Goal: Entertainment & Leisure: Consume media (video, audio)

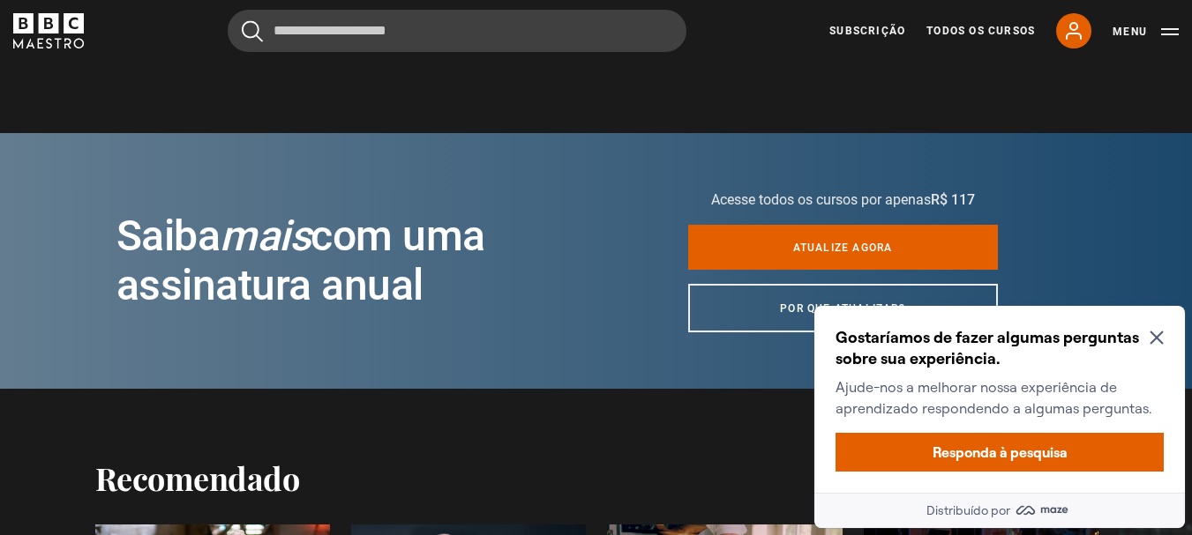
scroll to position [1830, 0]
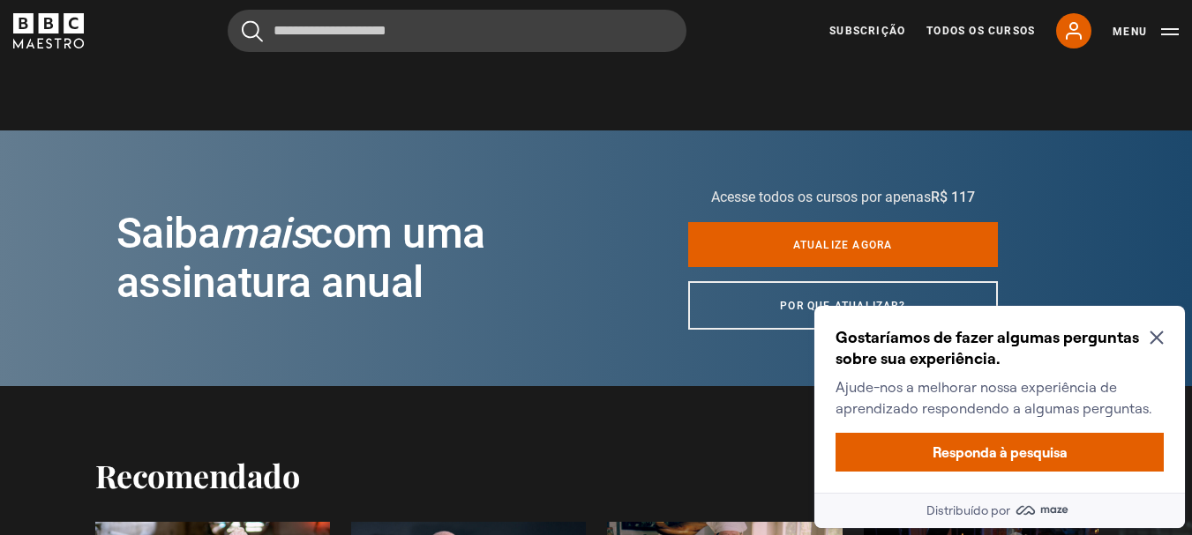
click at [1161, 343] on icon "Prompt de Fechar Labirinto" at bounding box center [1155, 338] width 13 height 13
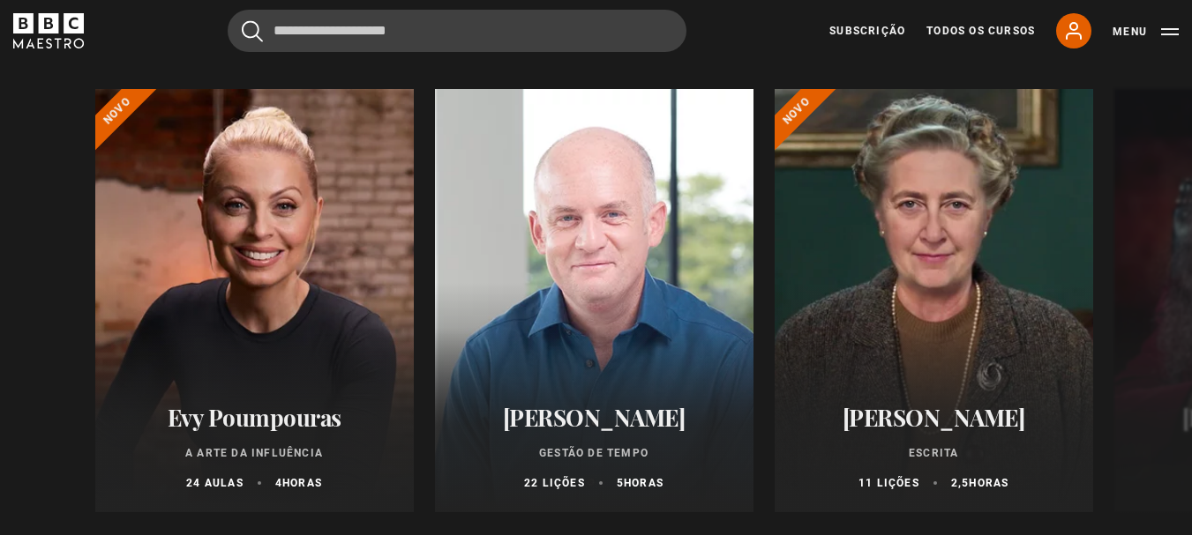
scroll to position [3377, 0]
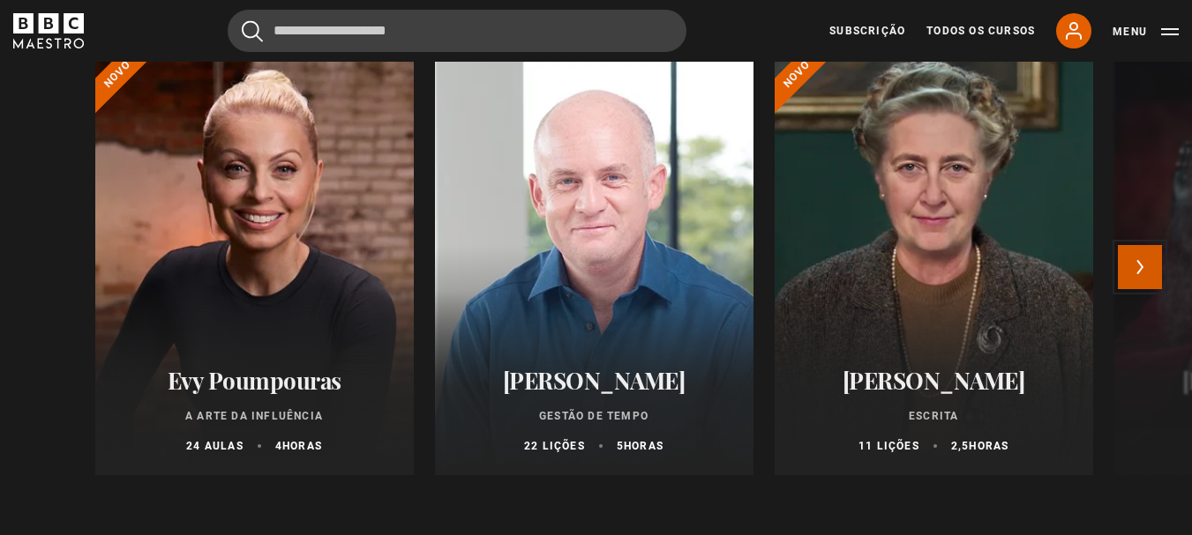
click at [1148, 245] on button "Próximo" at bounding box center [1140, 267] width 44 height 44
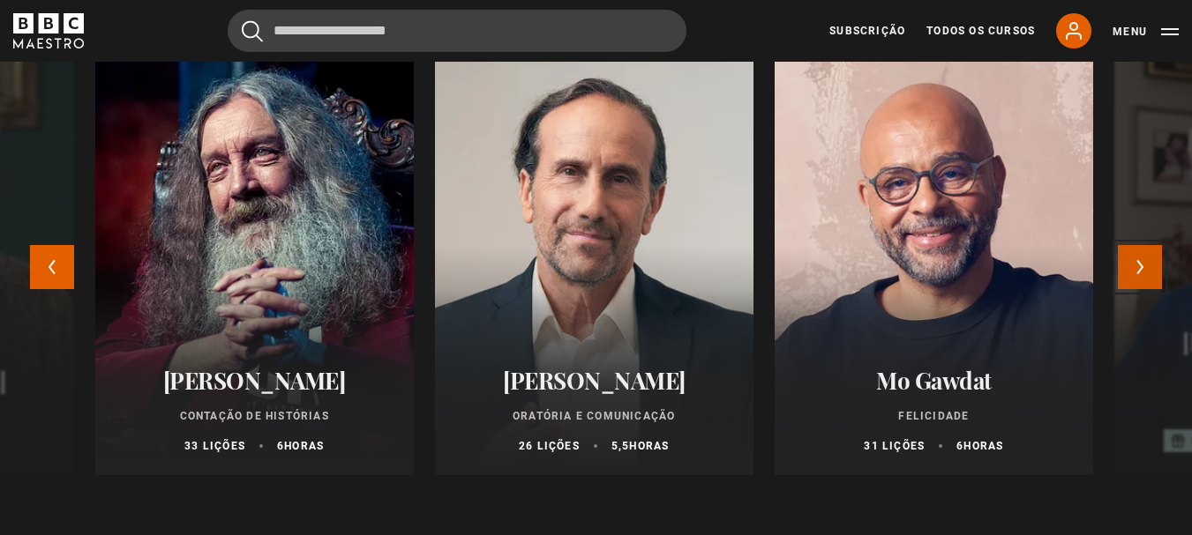
click at [1148, 245] on button "Próximo" at bounding box center [1140, 267] width 44 height 44
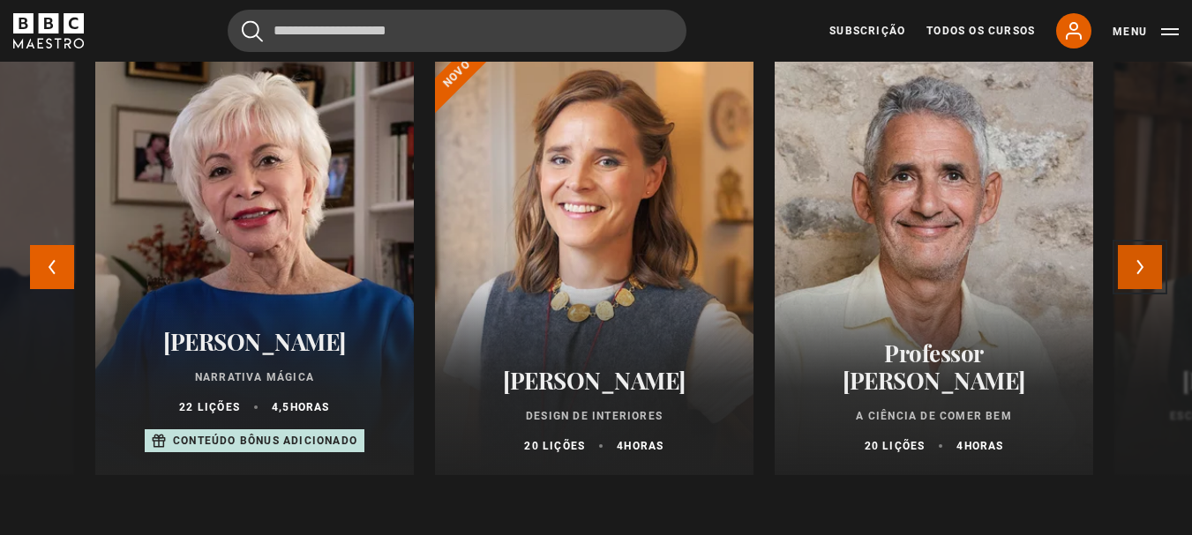
click at [1148, 245] on button "Próximo" at bounding box center [1140, 267] width 44 height 44
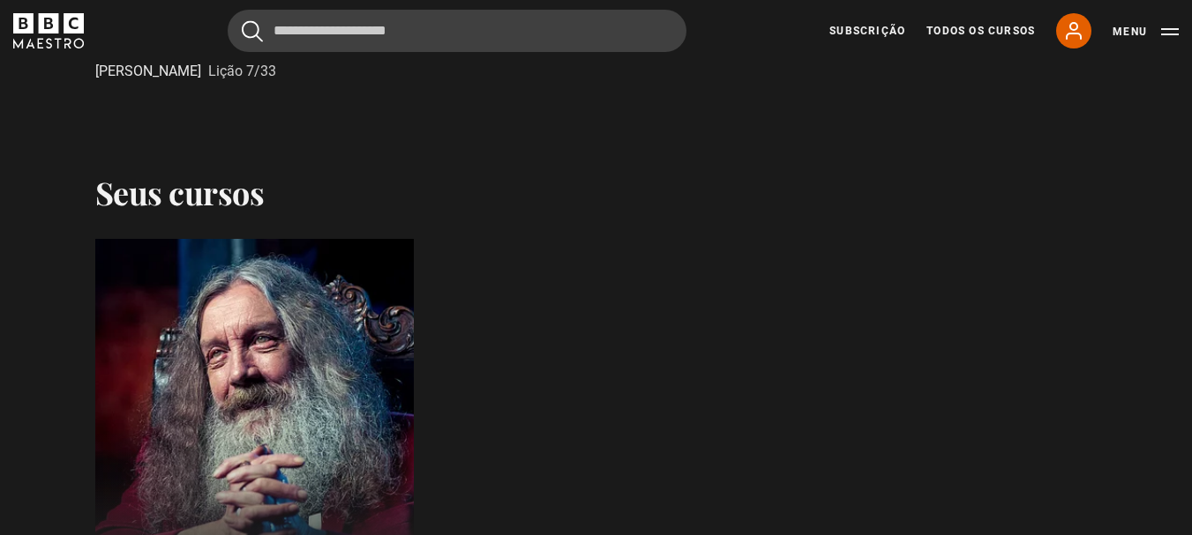
scroll to position [871, 0]
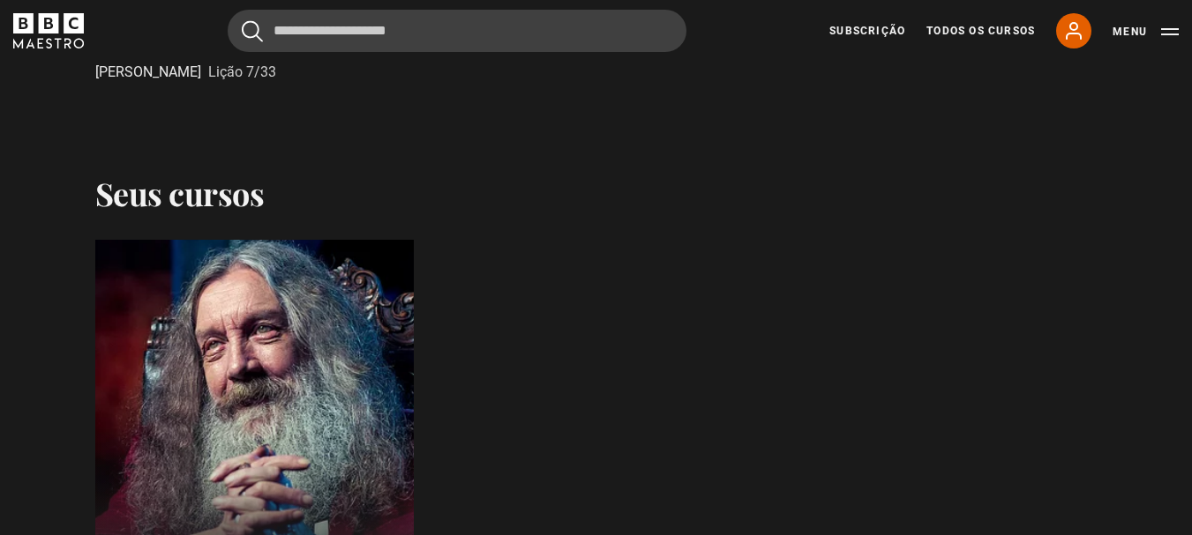
click at [311, 330] on div at bounding box center [254, 452] width 350 height 466
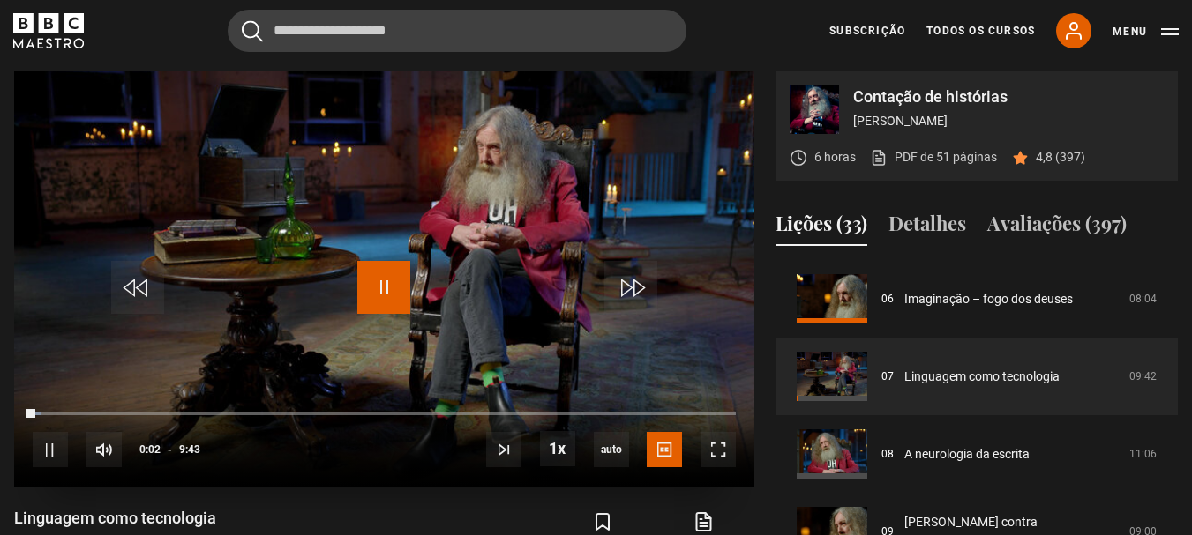
click at [395, 307] on span "Video Player" at bounding box center [383, 287] width 53 height 53
click at [372, 306] on span "Video Player" at bounding box center [383, 287] width 53 height 53
click at [380, 314] on span "Video Player" at bounding box center [383, 287] width 53 height 53
click at [730, 468] on span "Video Player" at bounding box center [717, 449] width 35 height 35
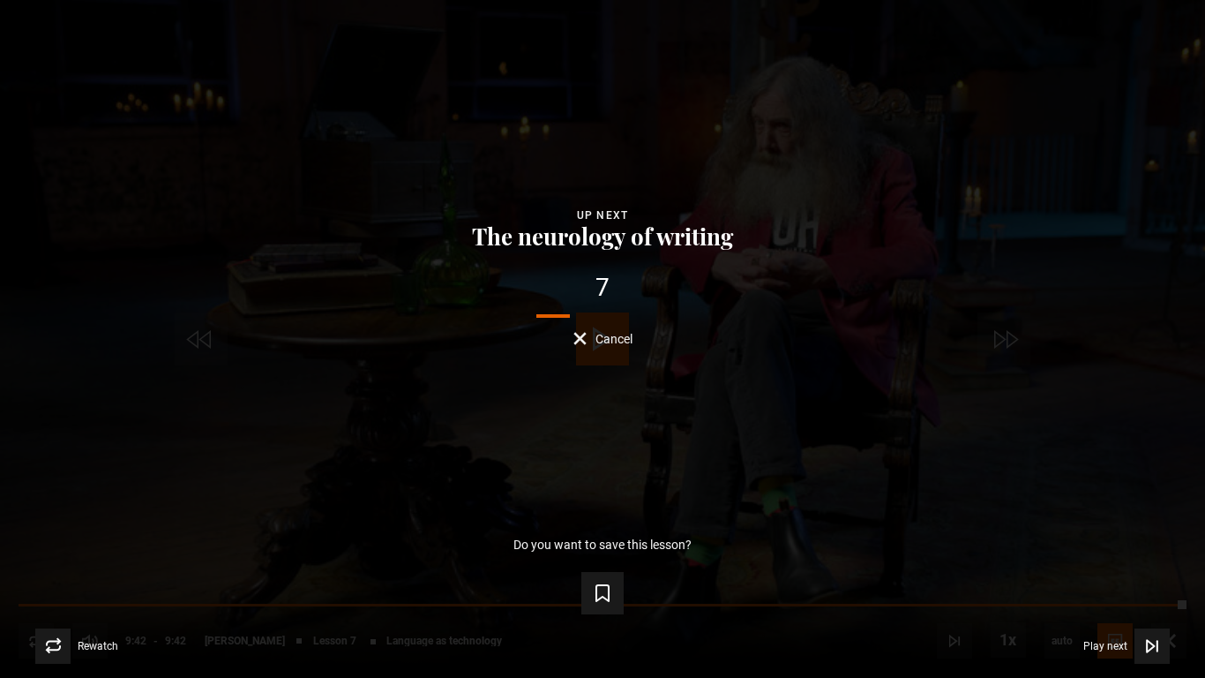
click at [588, 340] on button "Cancel" at bounding box center [602, 338] width 59 height 13
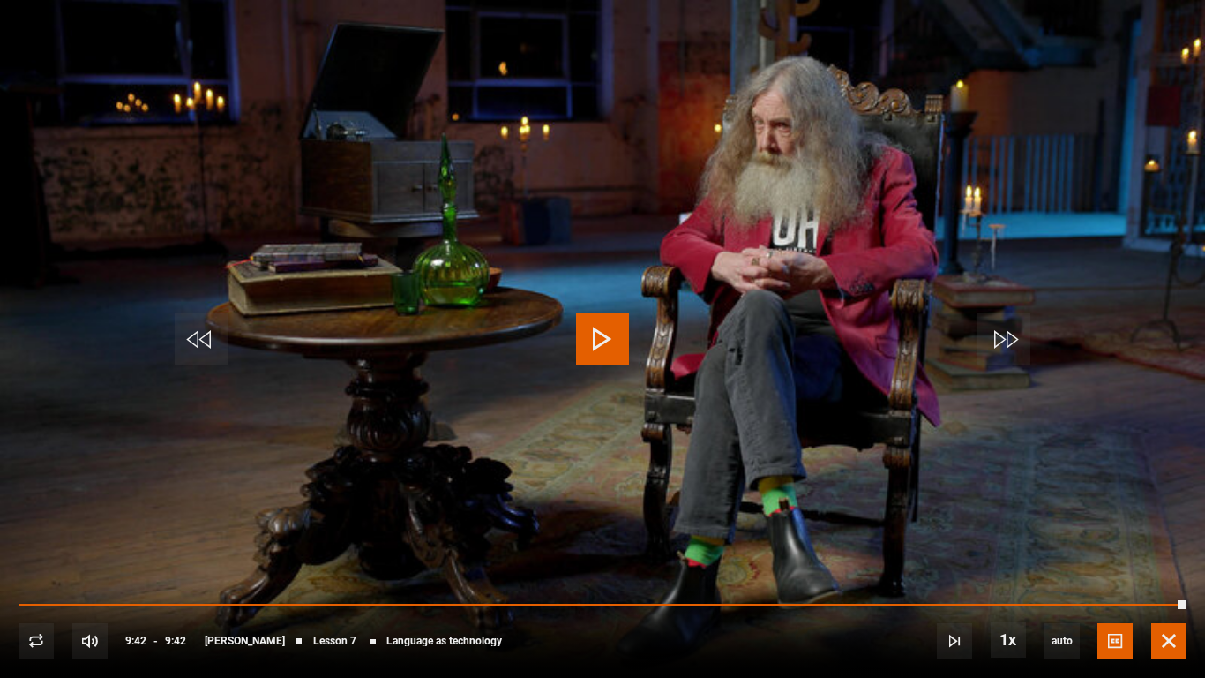
click at [1164, 535] on span "Video Player" at bounding box center [1168, 640] width 35 height 35
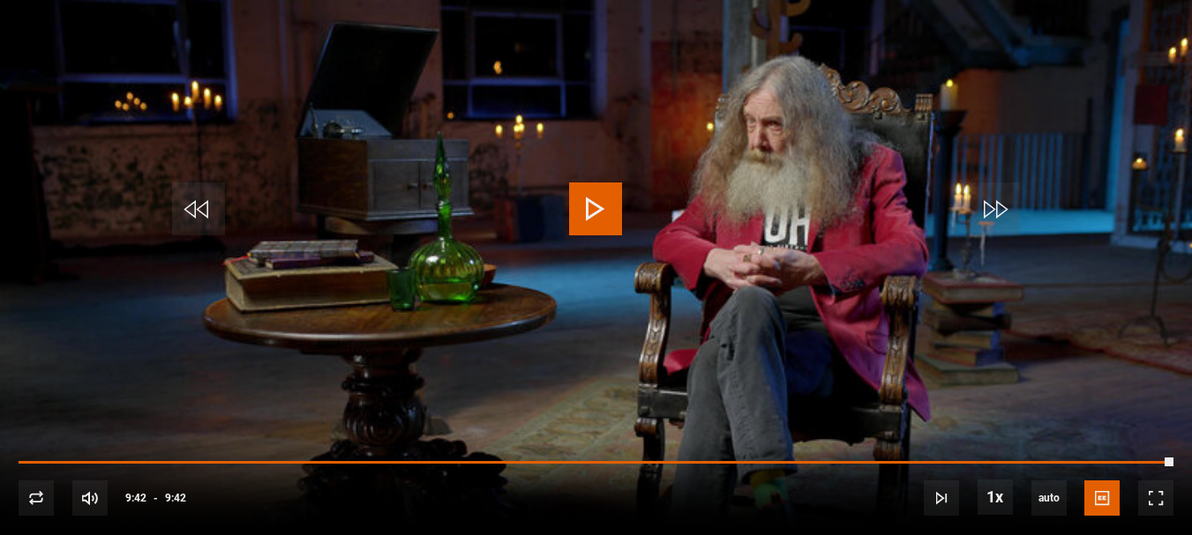
scroll to position [642, 0]
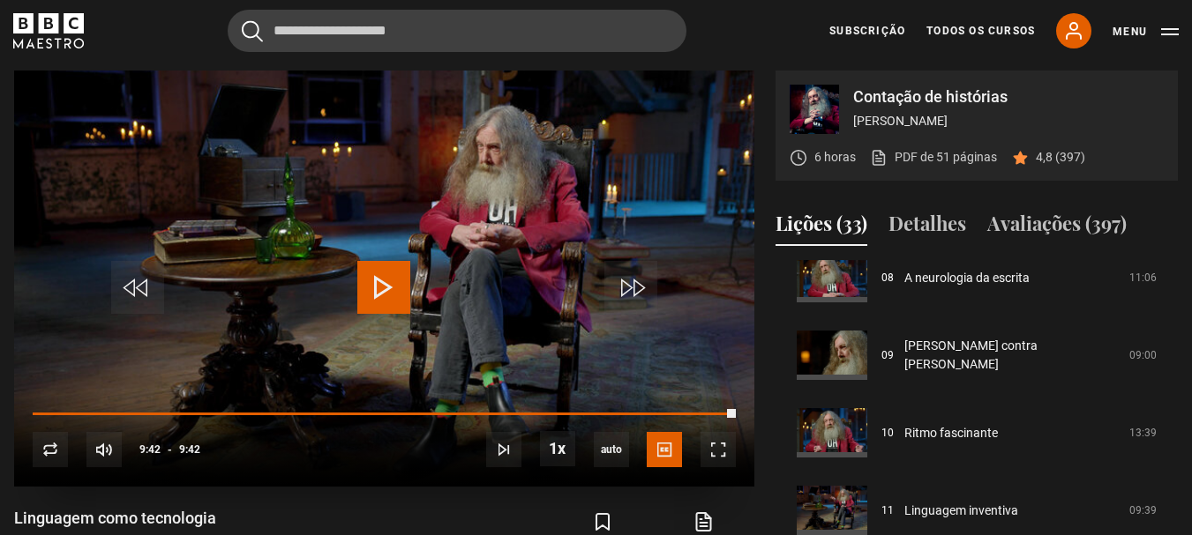
click at [367, 306] on span "Video Player" at bounding box center [383, 287] width 53 height 53
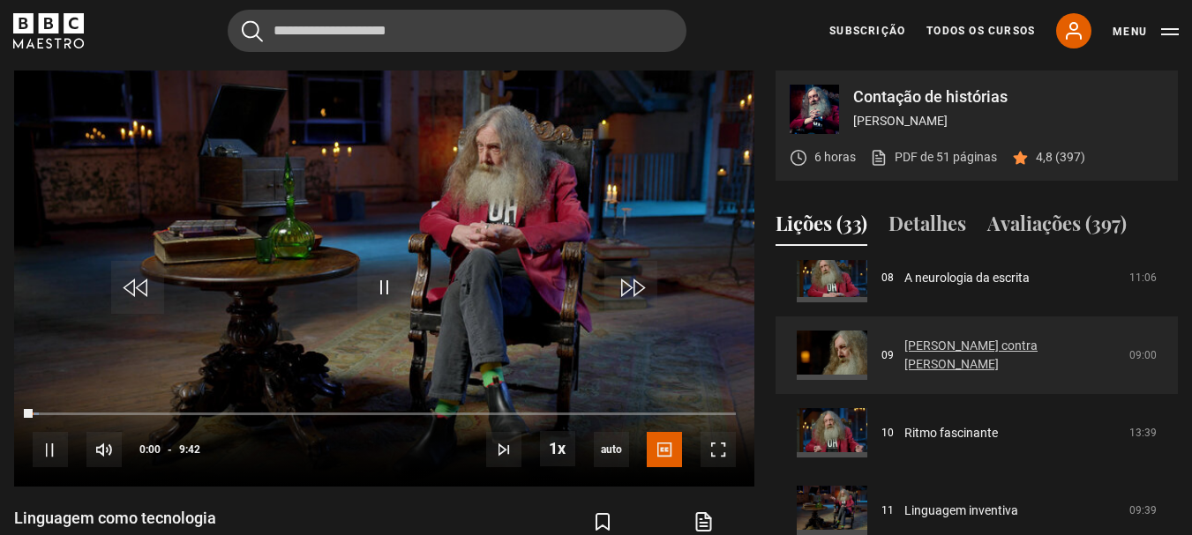
scroll to position [554, 0]
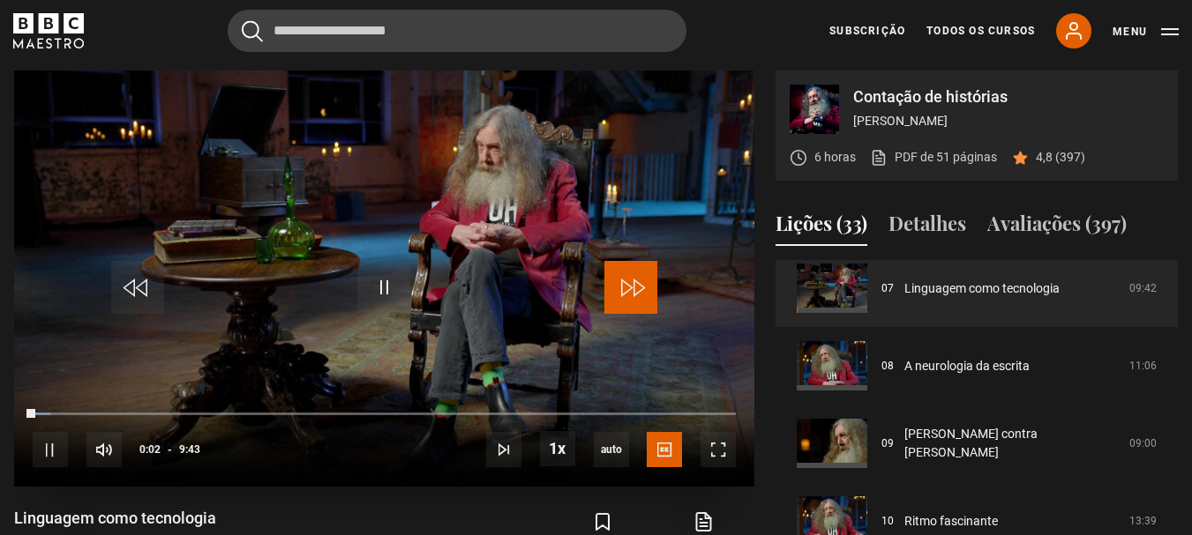
click at [648, 314] on span "Video Player" at bounding box center [630, 287] width 53 height 53
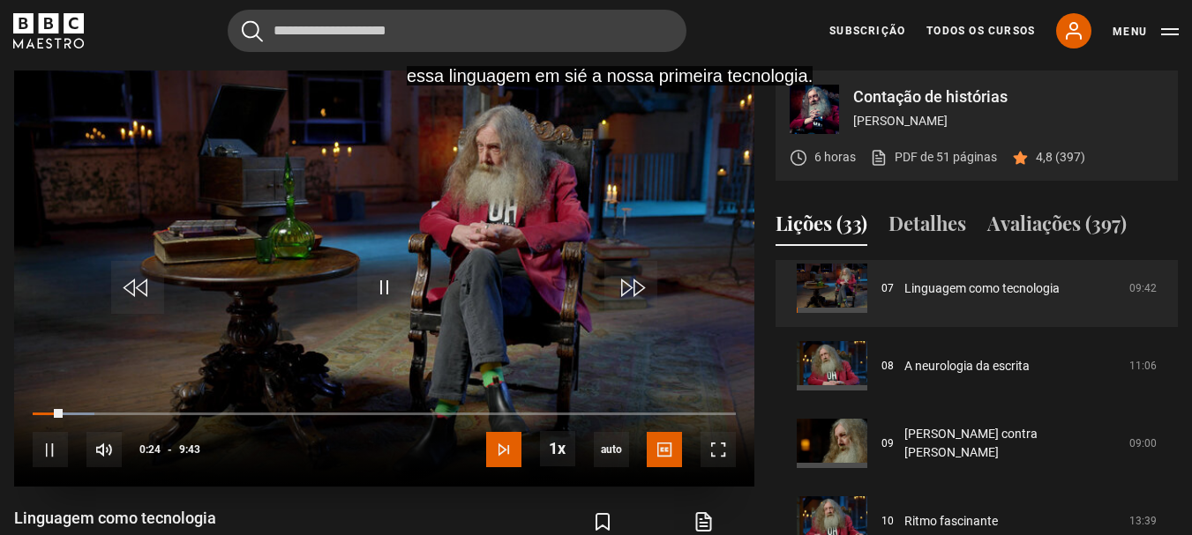
click at [502, 468] on span "Video Player" at bounding box center [503, 449] width 35 height 35
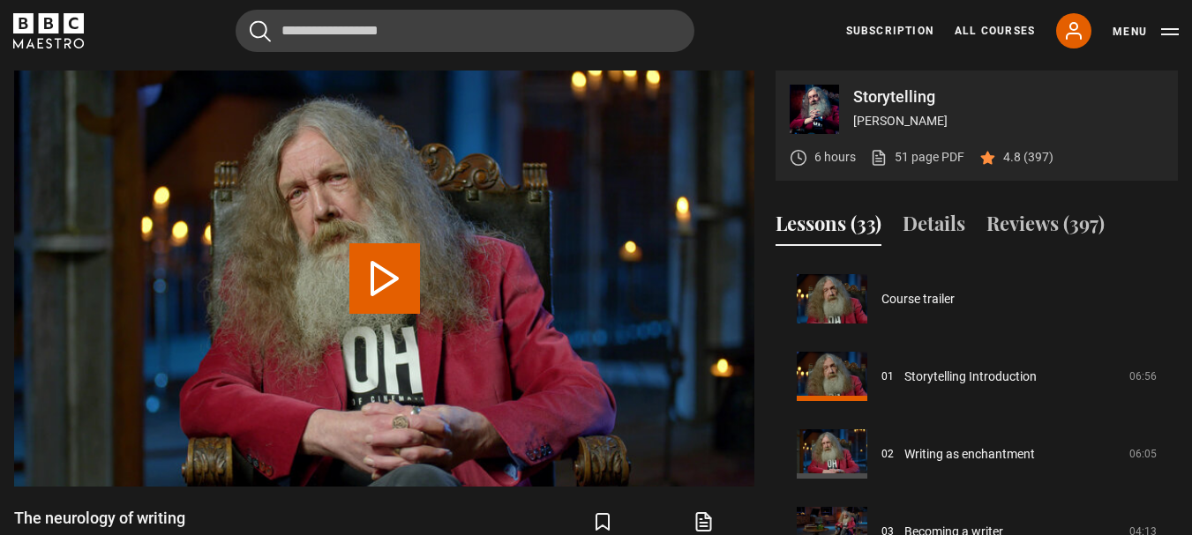
scroll to position [543, 0]
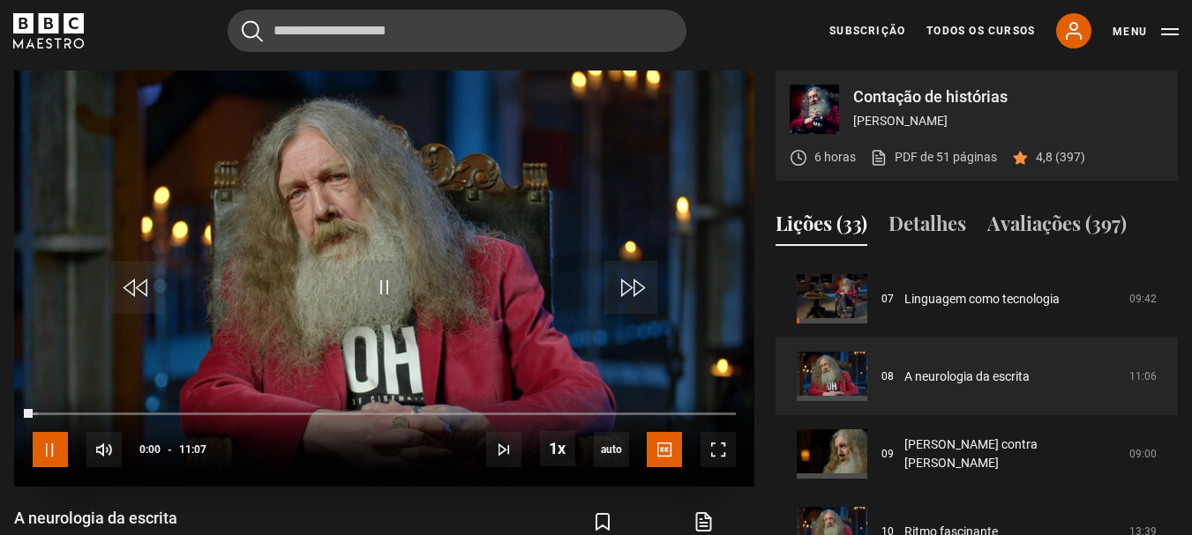
click at [57, 462] on span "Video Player" at bounding box center [50, 449] width 35 height 35
click at [391, 307] on span "Video Player" at bounding box center [383, 287] width 53 height 53
click at [377, 306] on span "Video Player" at bounding box center [383, 287] width 53 height 53
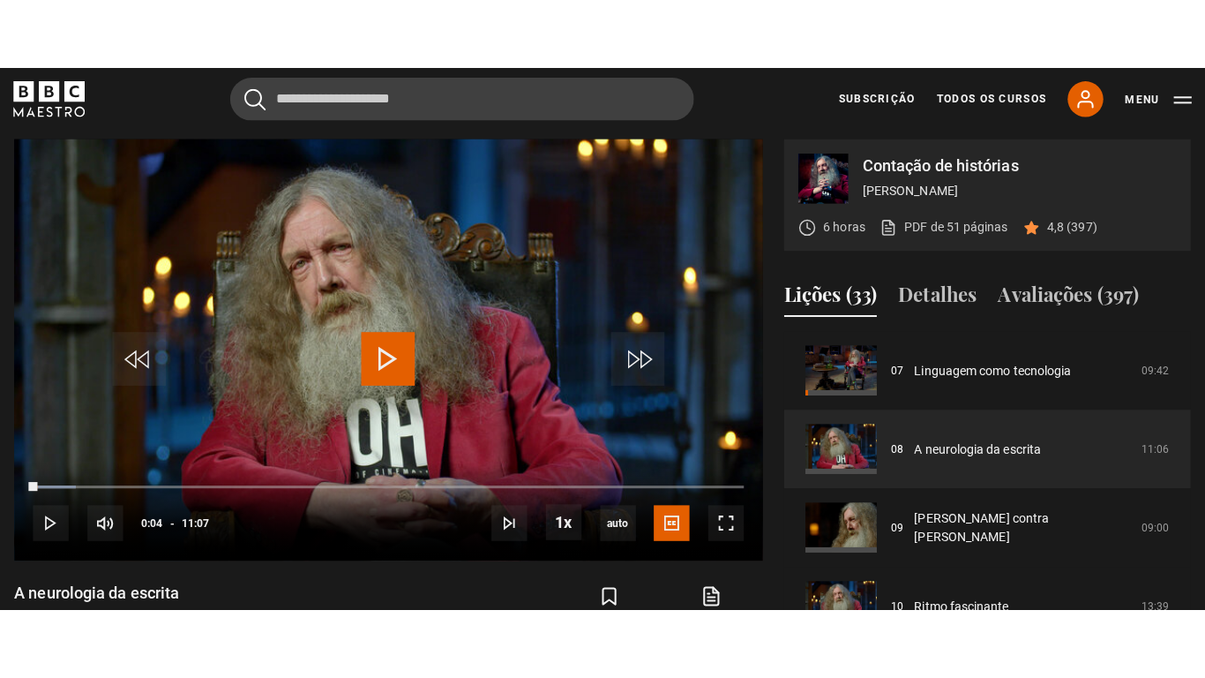
scroll to position [730, 0]
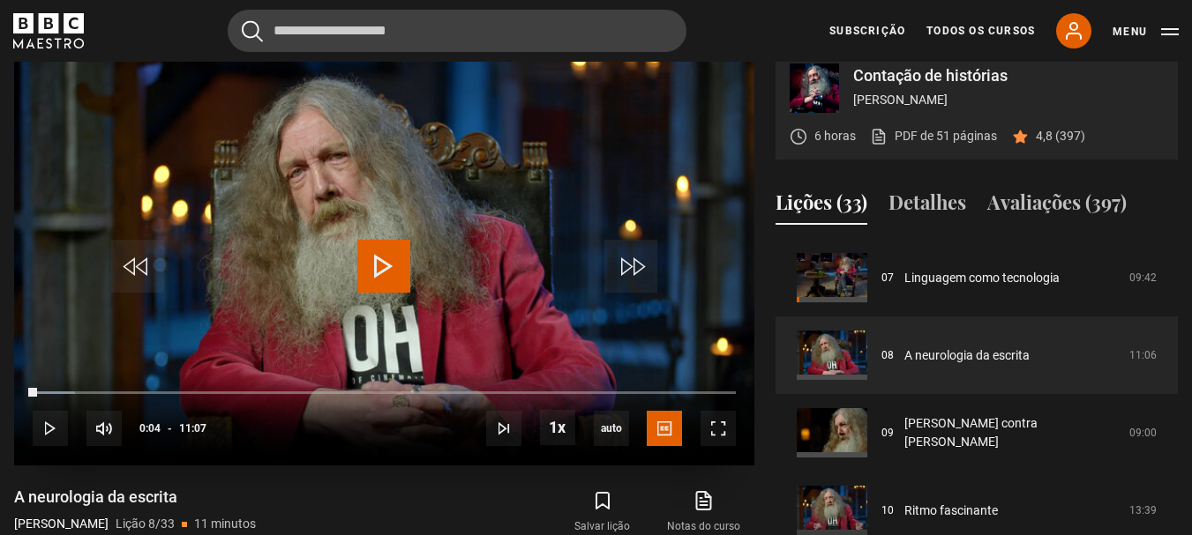
click at [363, 293] on span "Video Player" at bounding box center [383, 266] width 53 height 53
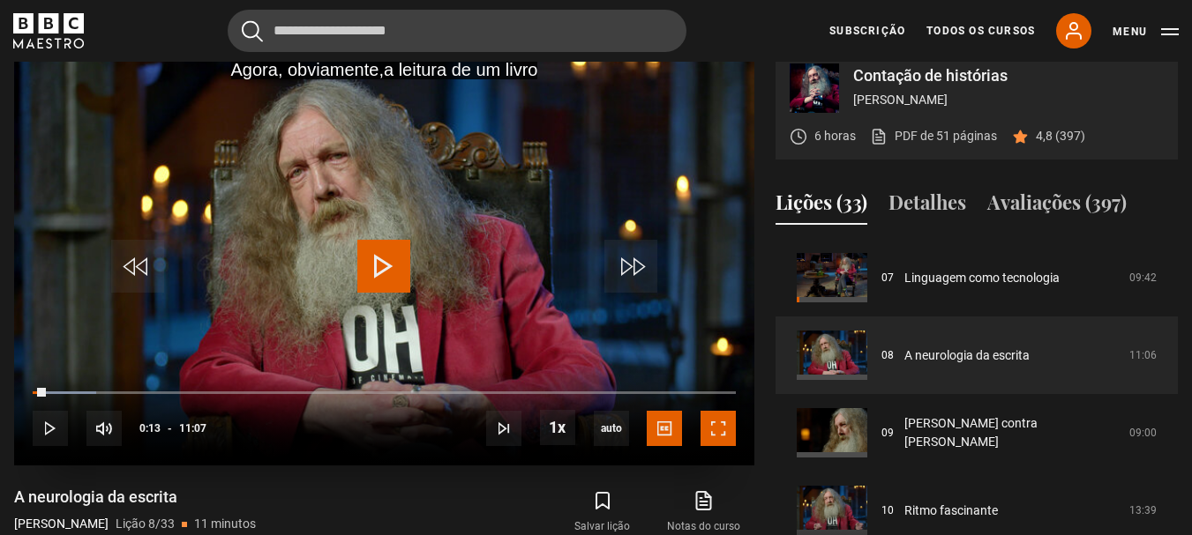
click at [701, 446] on span "Video Player" at bounding box center [717, 428] width 35 height 35
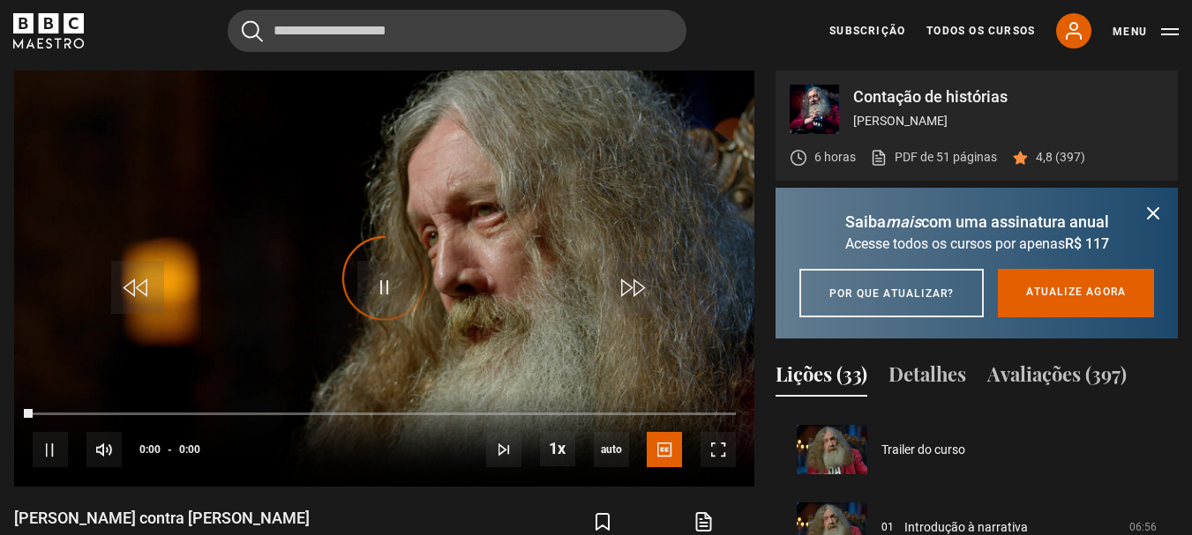
scroll to position [621, 0]
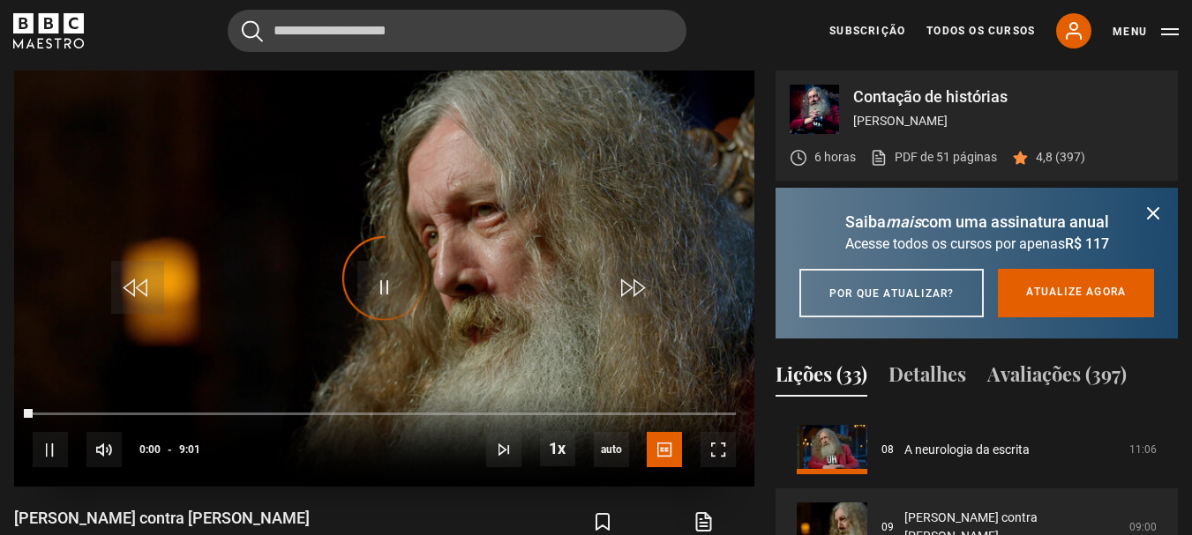
click at [375, 315] on div "Video Player is loading." at bounding box center [385, 279] width 88 height 88
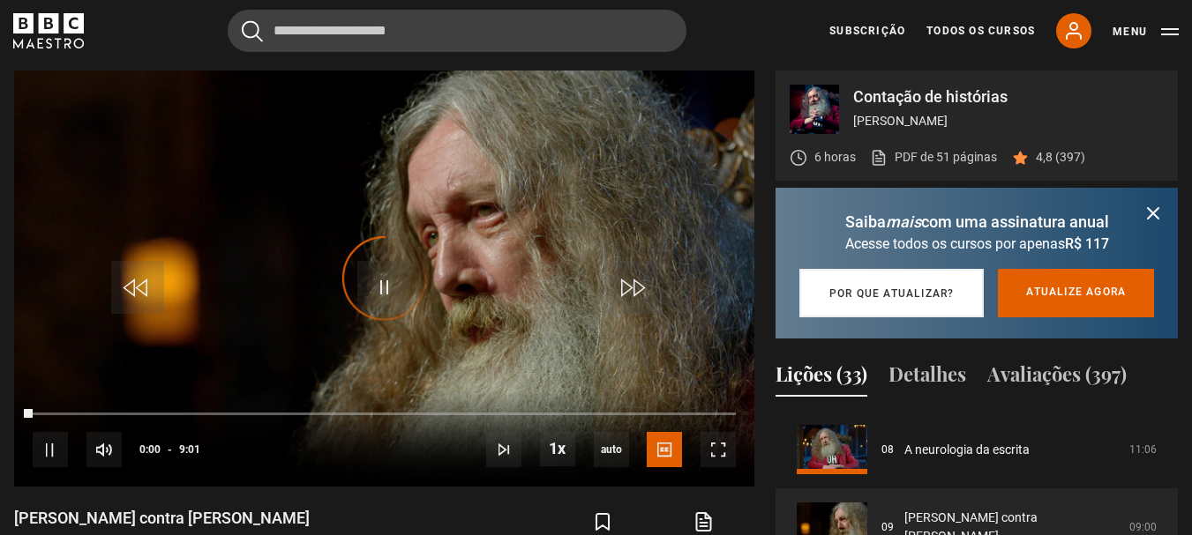
click at [917, 300] on font "Por que atualizar?" at bounding box center [891, 294] width 125 height 12
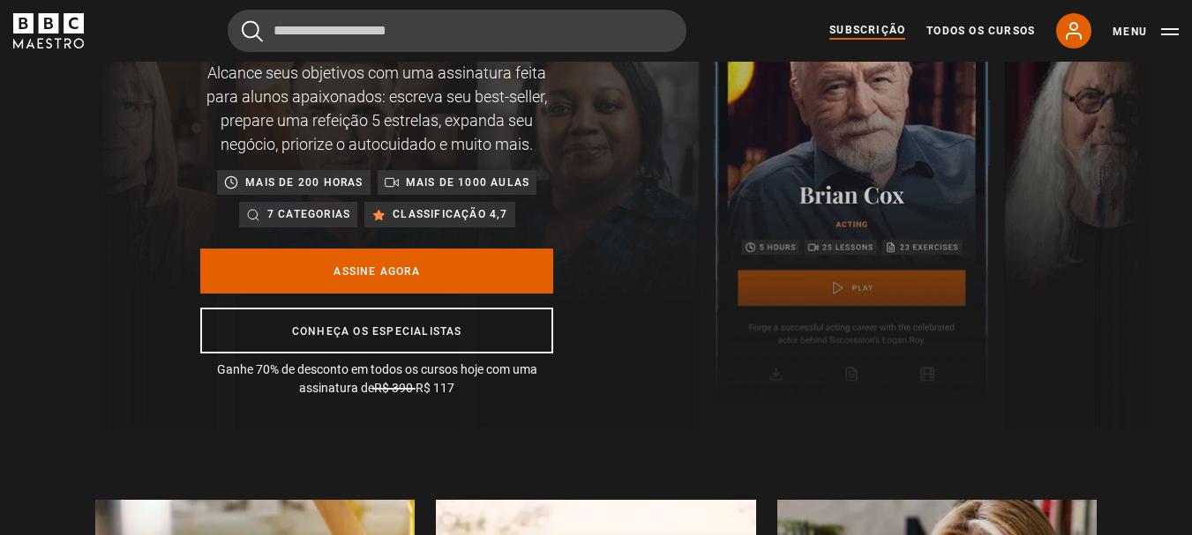
scroll to position [0, 925]
